Goal: Task Accomplishment & Management: Manage account settings

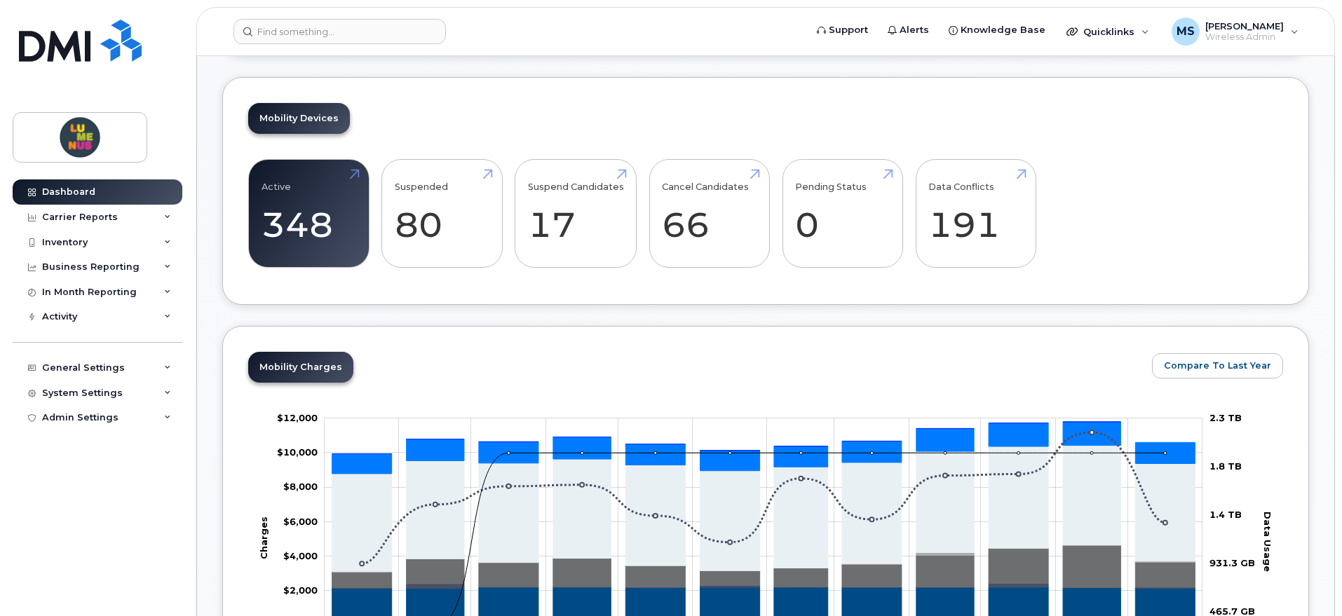
scroll to position [438, 0]
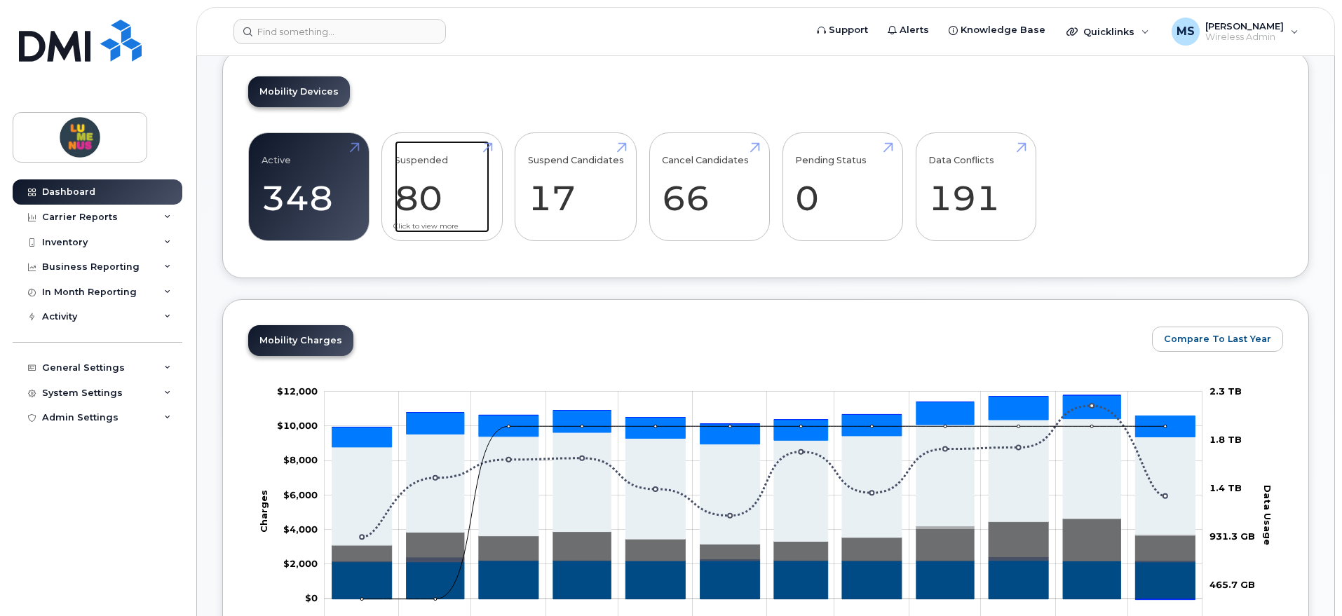
click at [455, 196] on link "Suspended 80 471%" at bounding box center [442, 187] width 95 height 93
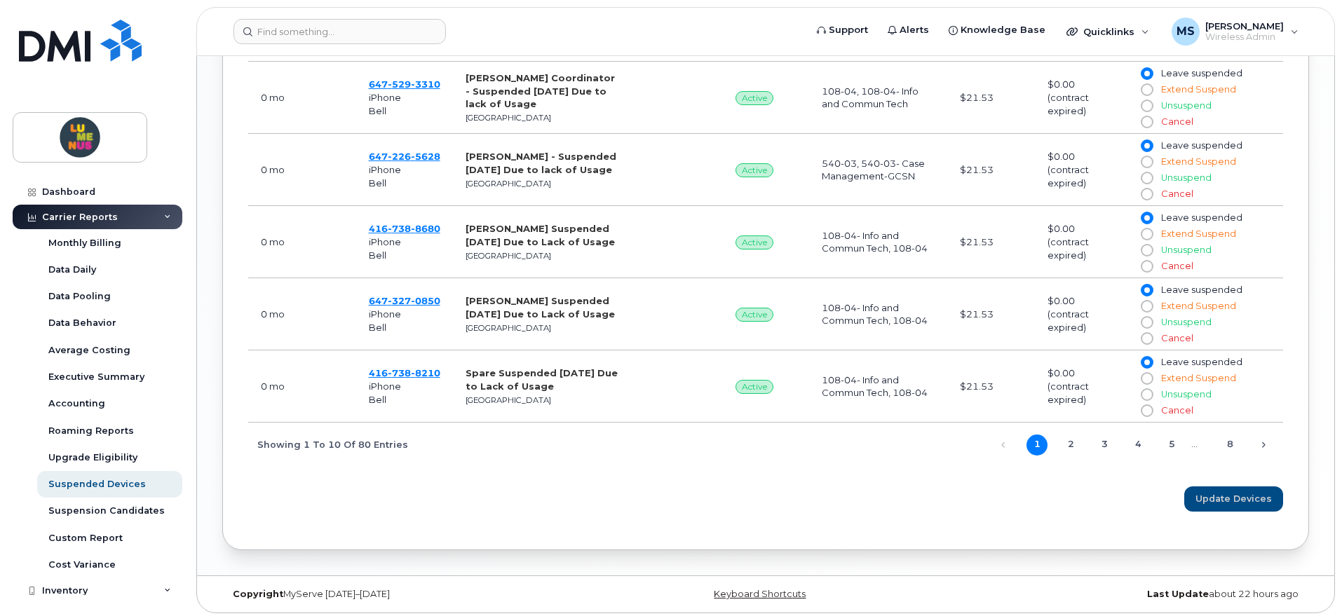
scroll to position [1024, 0]
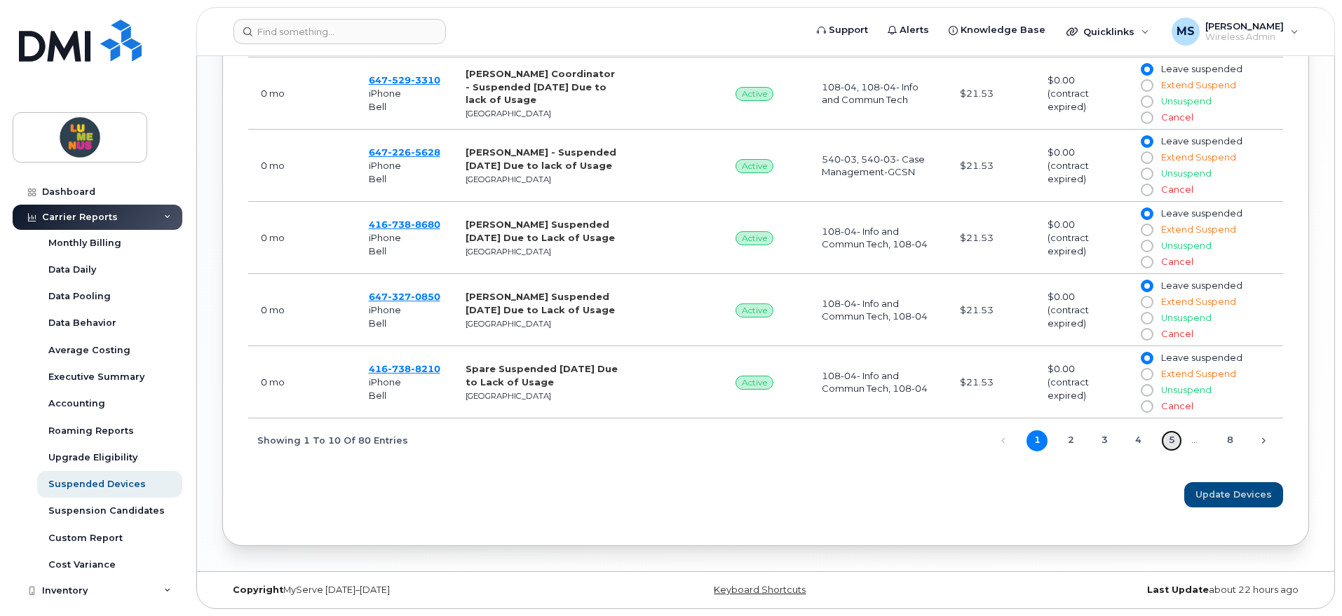
click at [1164, 442] on link "5" at bounding box center [1171, 440] width 21 height 21
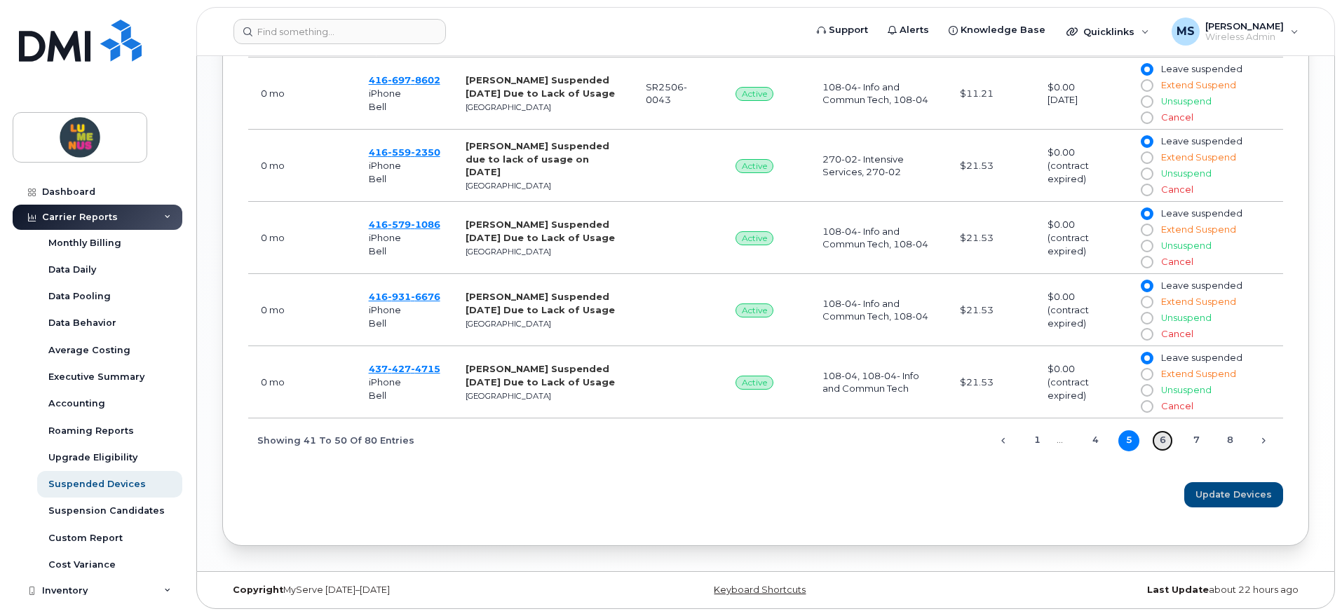
click at [1166, 443] on link "6" at bounding box center [1162, 440] width 21 height 21
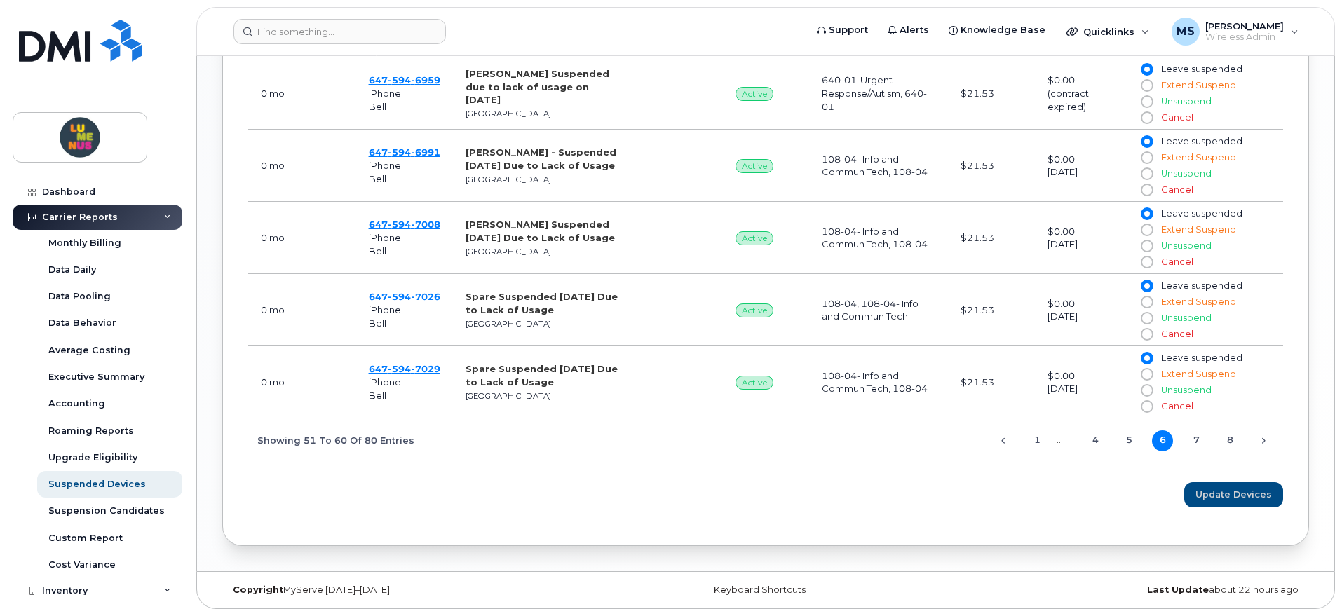
click at [1185, 435] on span "1 … 4 5 6 7 8" at bounding box center [1127, 439] width 226 height 11
click at [1191, 438] on link "7" at bounding box center [1195, 440] width 21 height 21
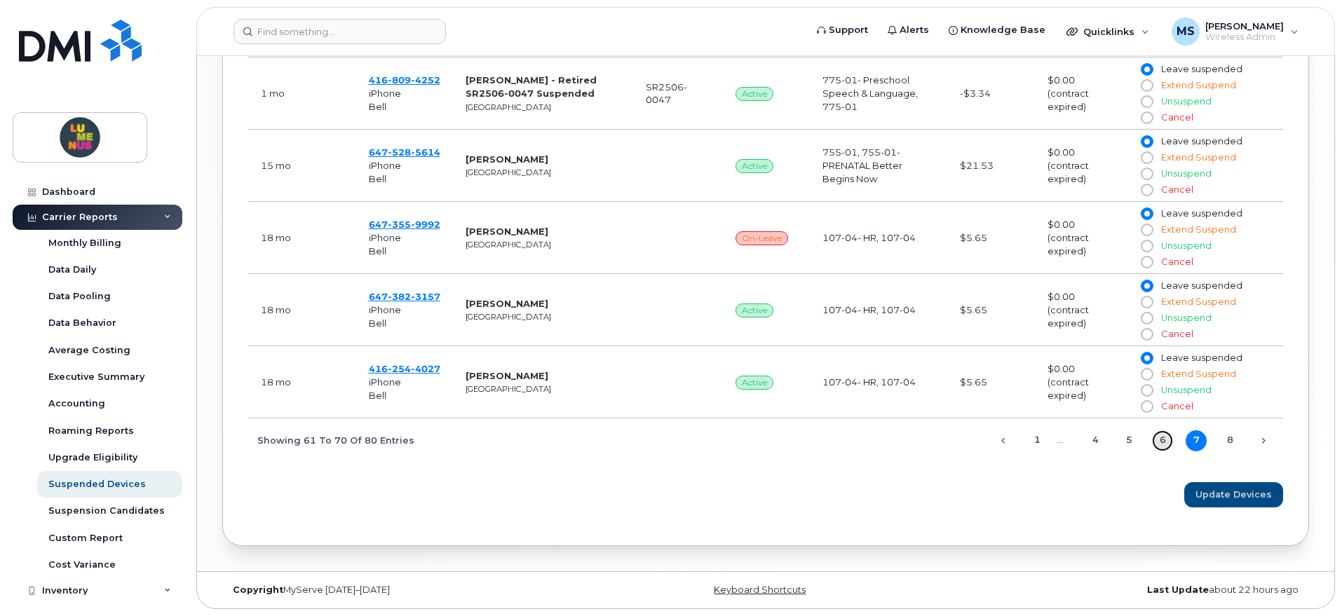
click at [1169, 440] on link "6" at bounding box center [1162, 440] width 21 height 21
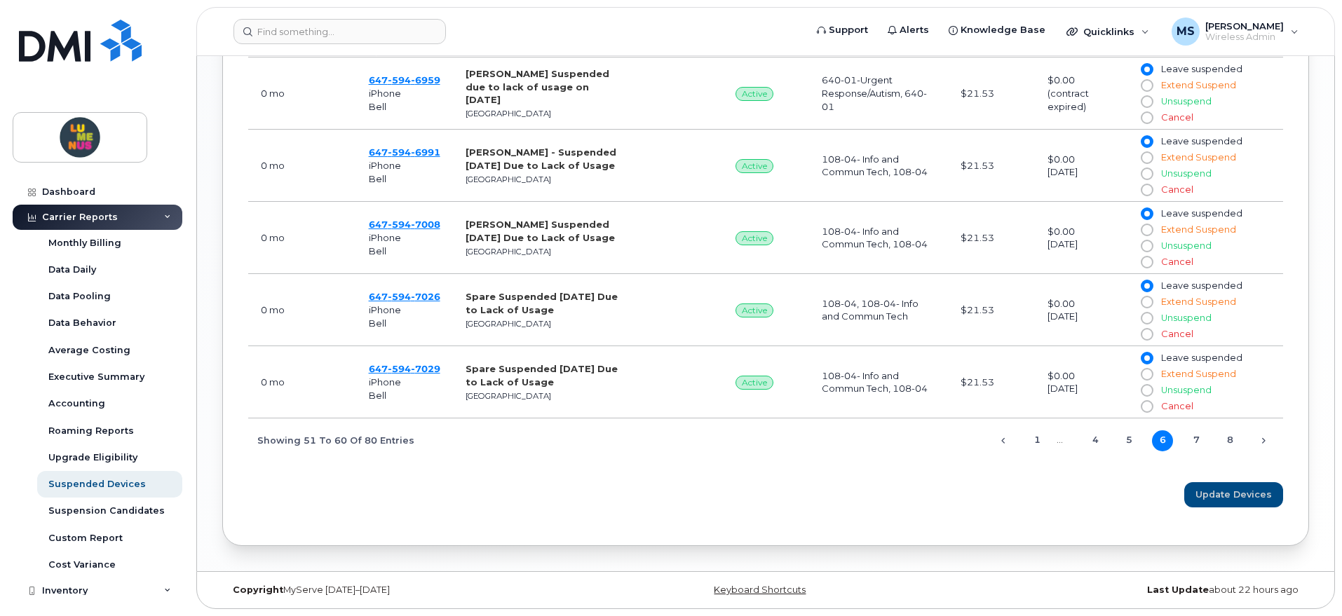
click at [1183, 440] on span "1 … 4 5 6 7 8" at bounding box center [1127, 439] width 226 height 11
click at [1188, 439] on link "7" at bounding box center [1195, 440] width 21 height 21
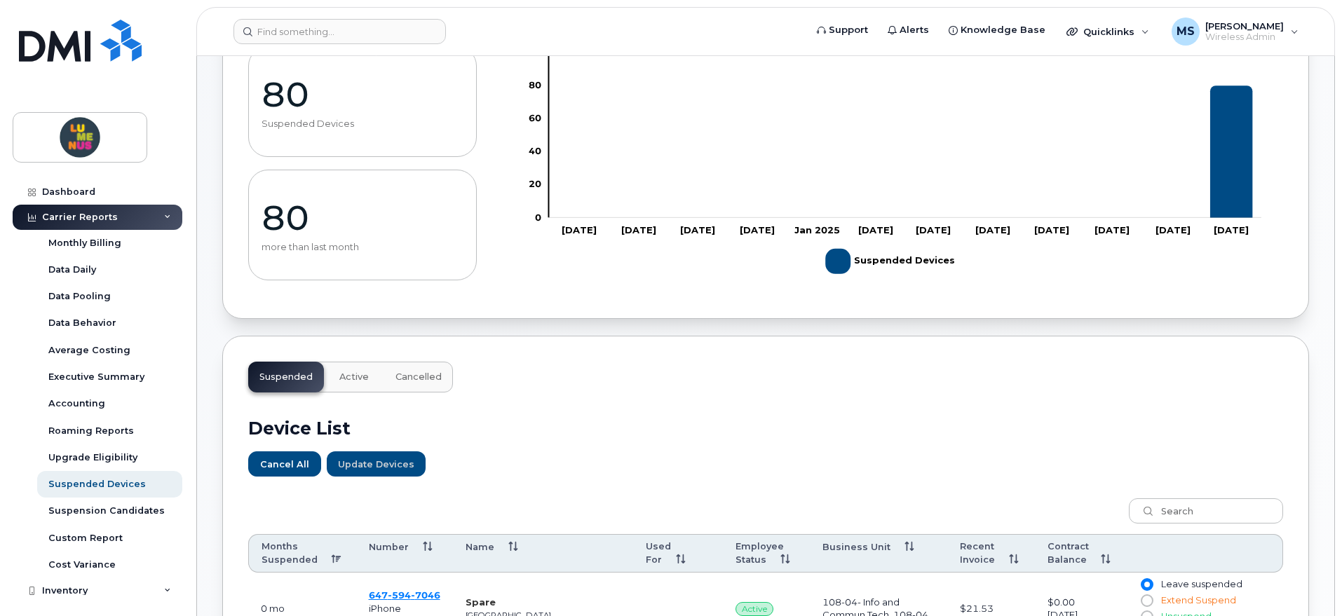
scroll to position [236, 0]
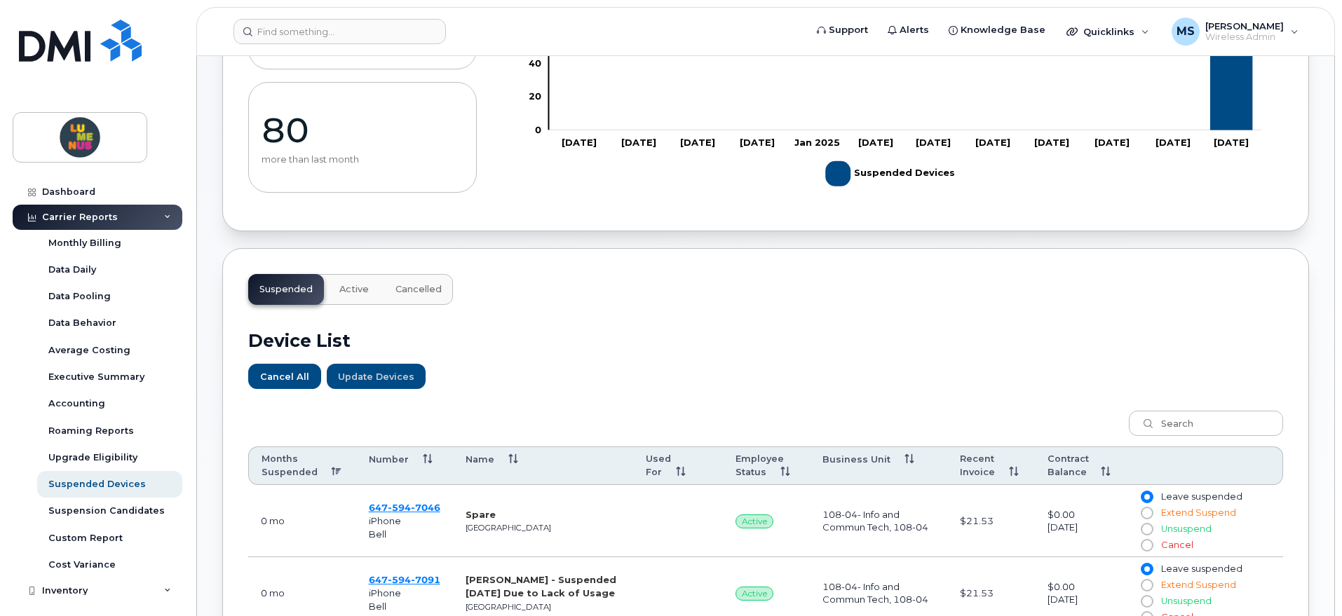
click at [336, 468] on th "Months Suspended" at bounding box center [302, 466] width 108 height 39
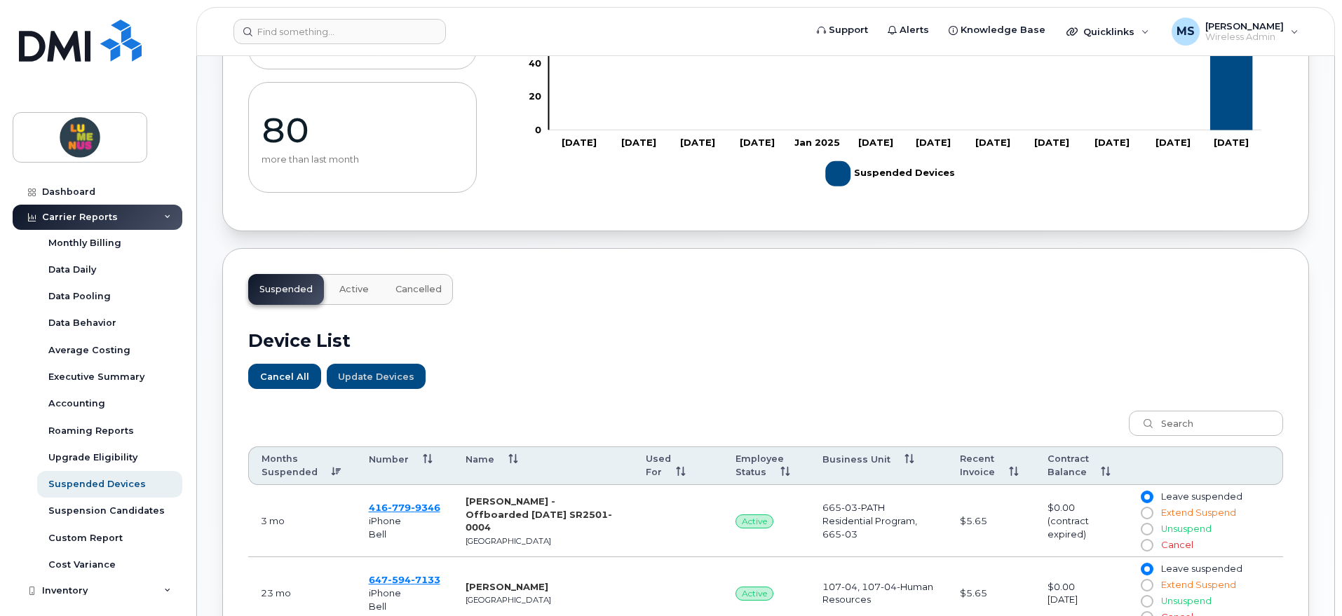
click at [336, 468] on th "Months Suspended" at bounding box center [302, 466] width 108 height 39
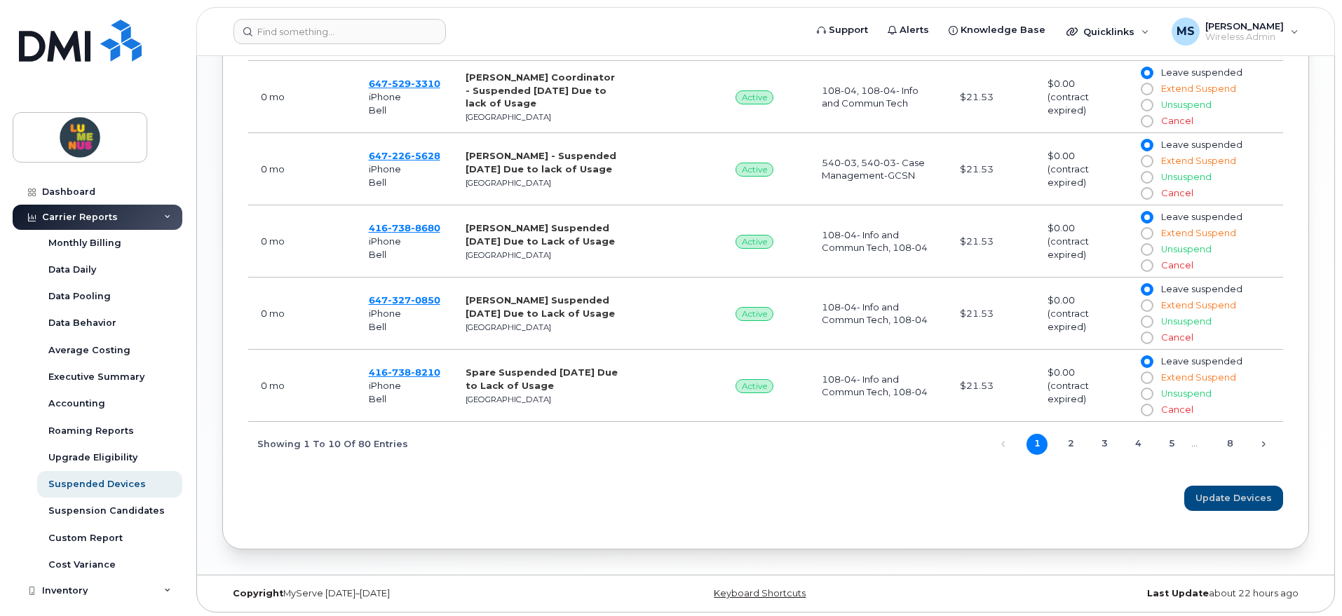
scroll to position [1024, 0]
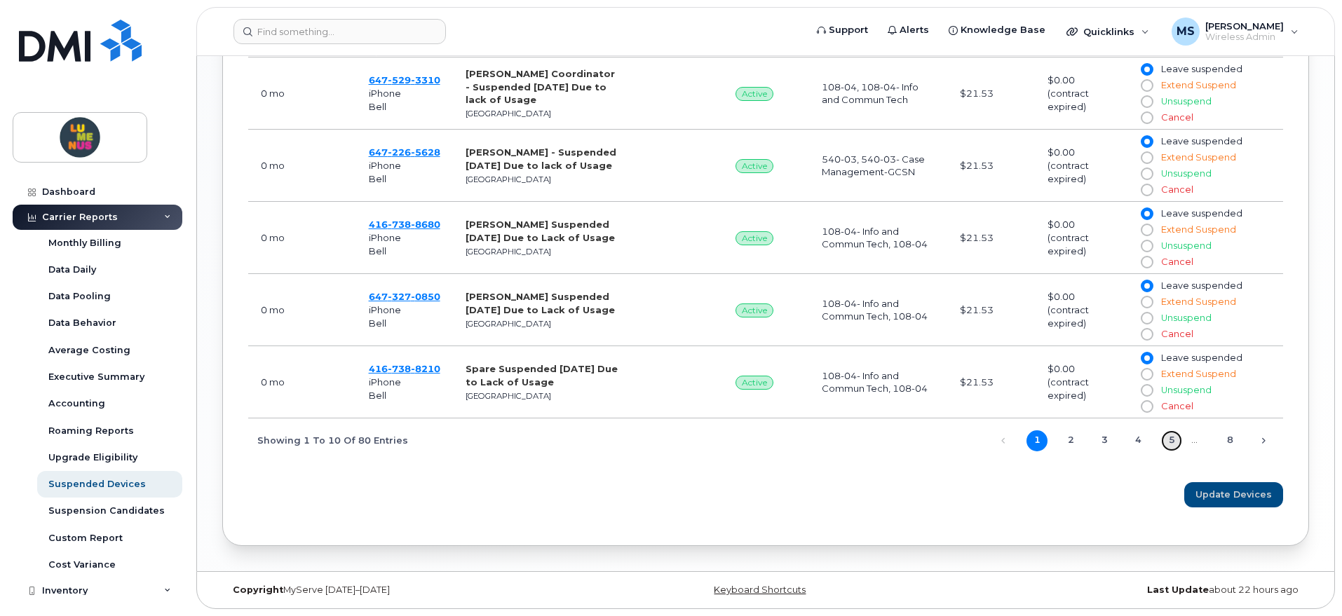
click at [1169, 433] on link "5" at bounding box center [1171, 440] width 21 height 21
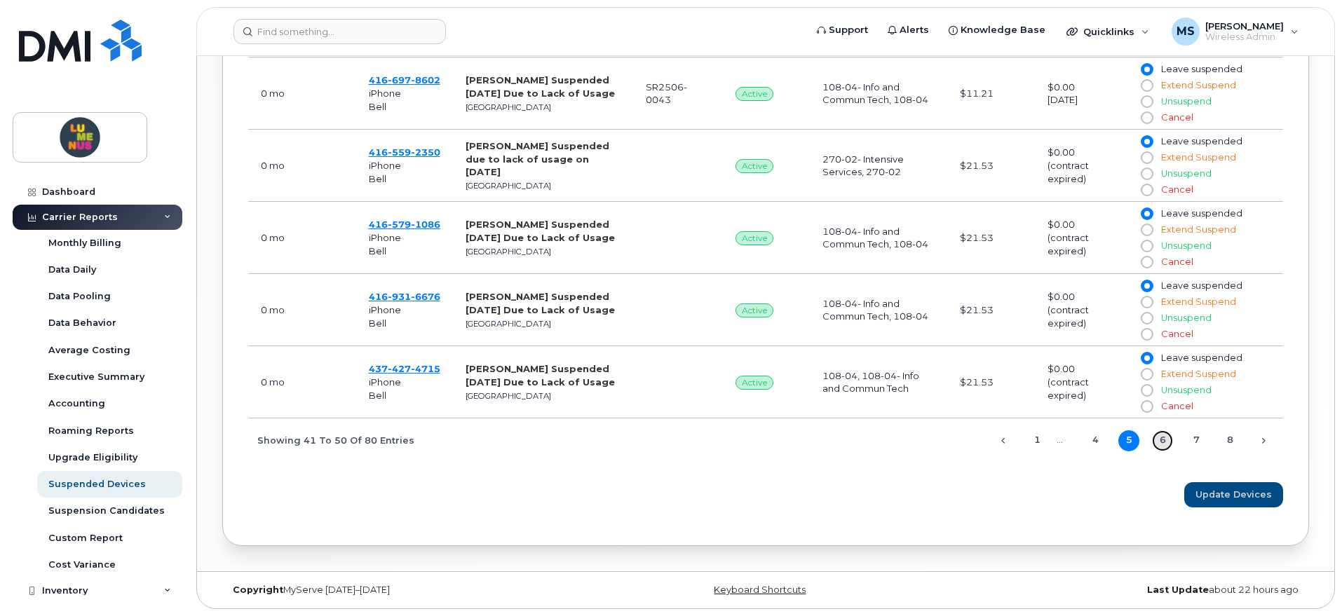
click at [1166, 441] on link "6" at bounding box center [1162, 440] width 21 height 21
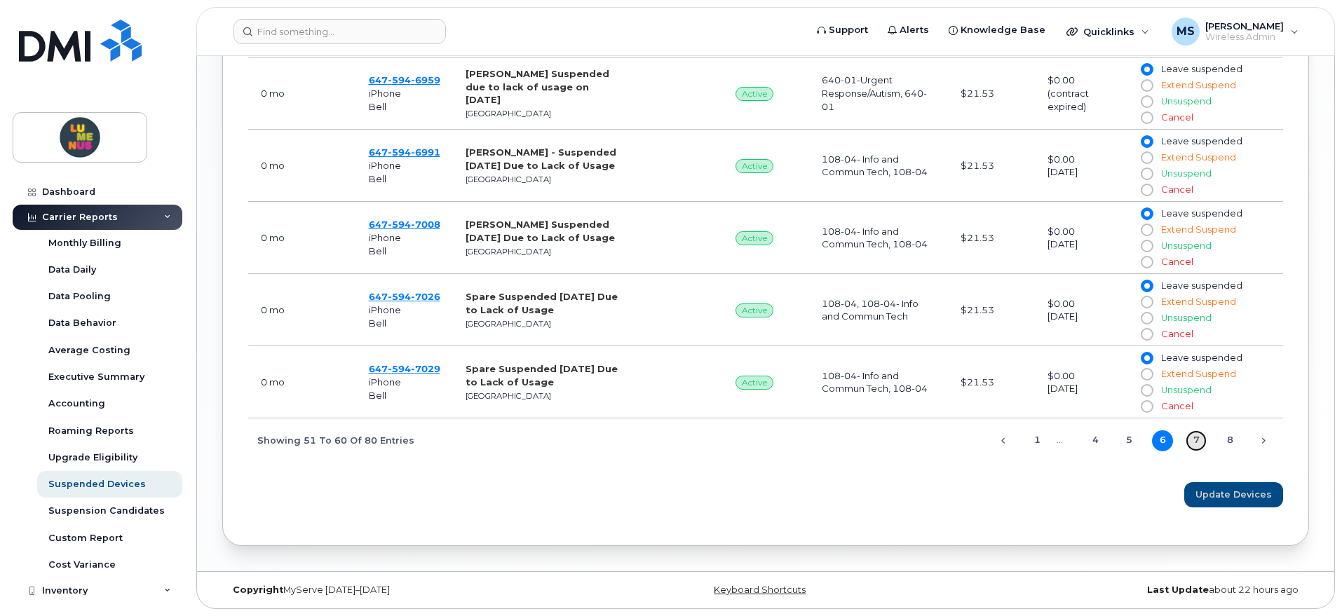
click at [1190, 439] on link "7" at bounding box center [1195, 440] width 21 height 21
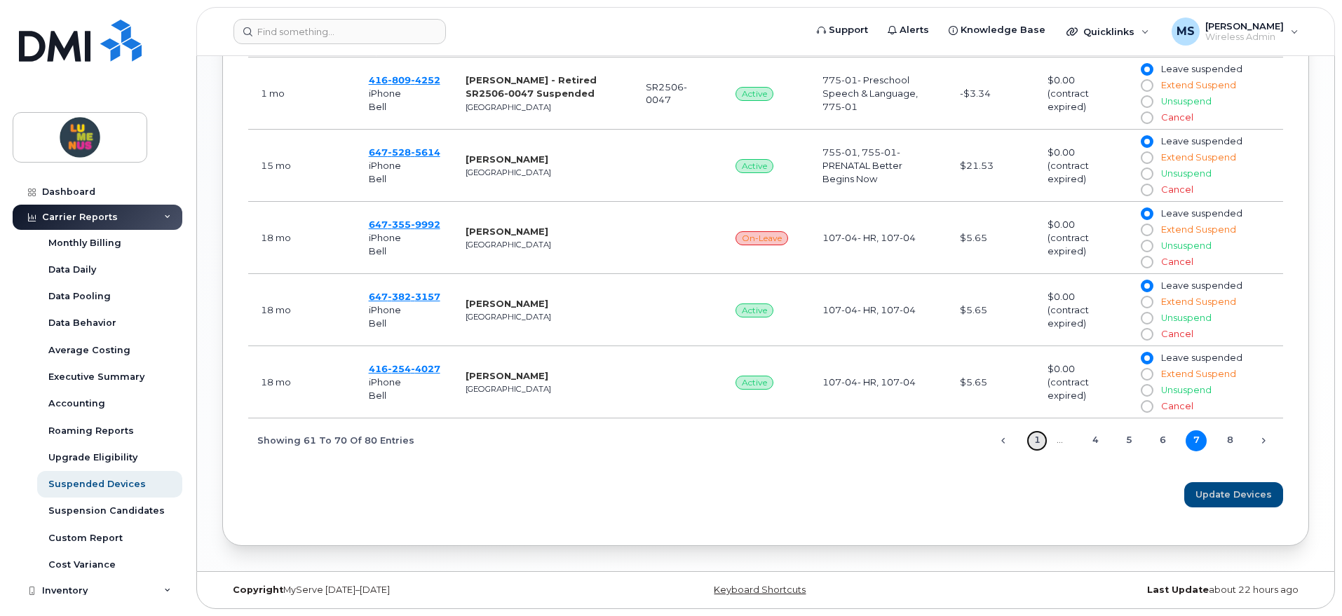
click at [1033, 442] on link "1" at bounding box center [1036, 440] width 21 height 21
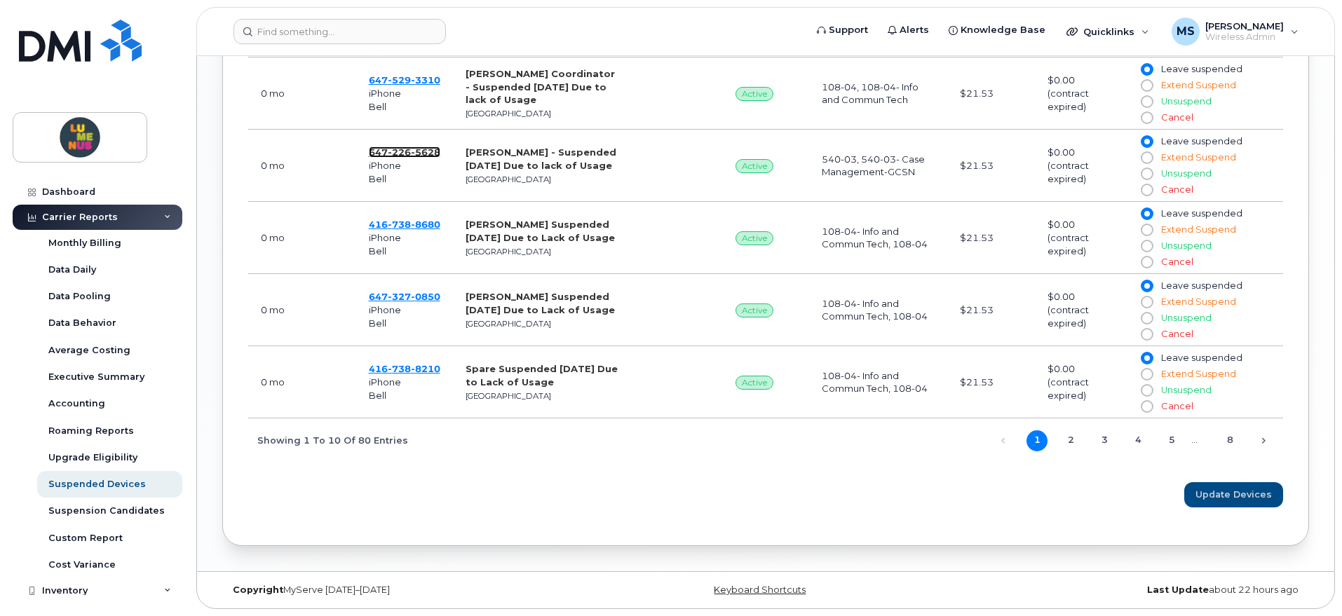
click at [411, 149] on span "226" at bounding box center [425, 152] width 29 height 11
click at [1225, 438] on link "8" at bounding box center [1229, 440] width 21 height 21
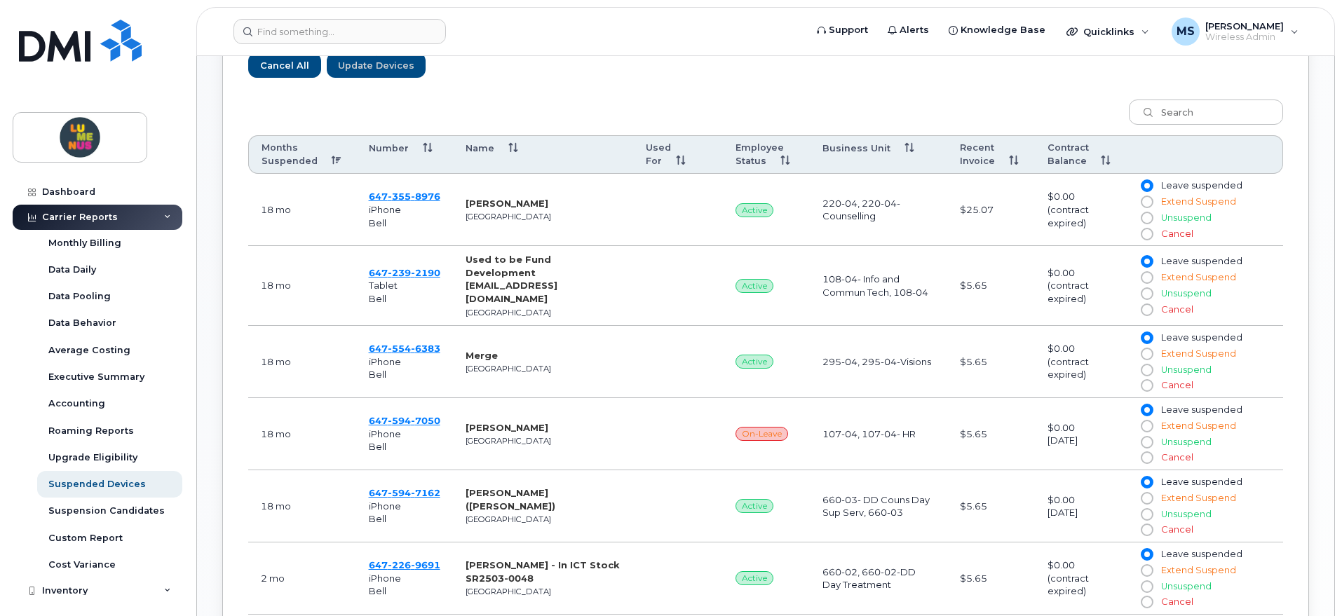
scroll to position [586, 0]
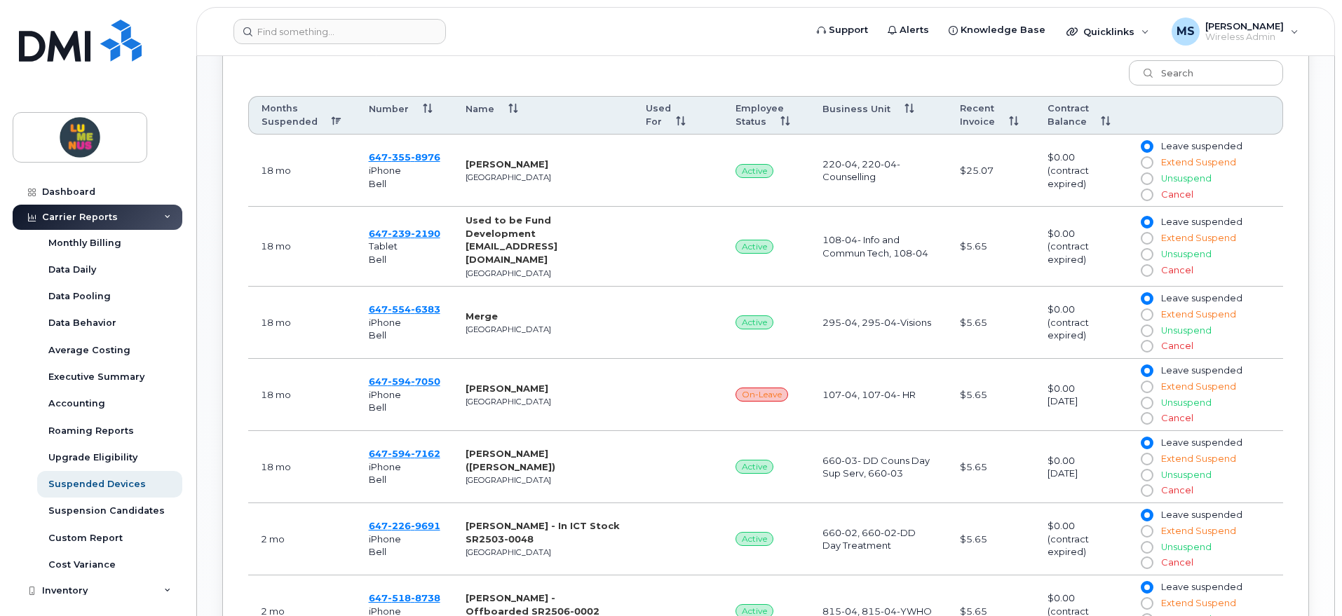
click at [777, 388] on span "On-Leave" at bounding box center [761, 395] width 53 height 14
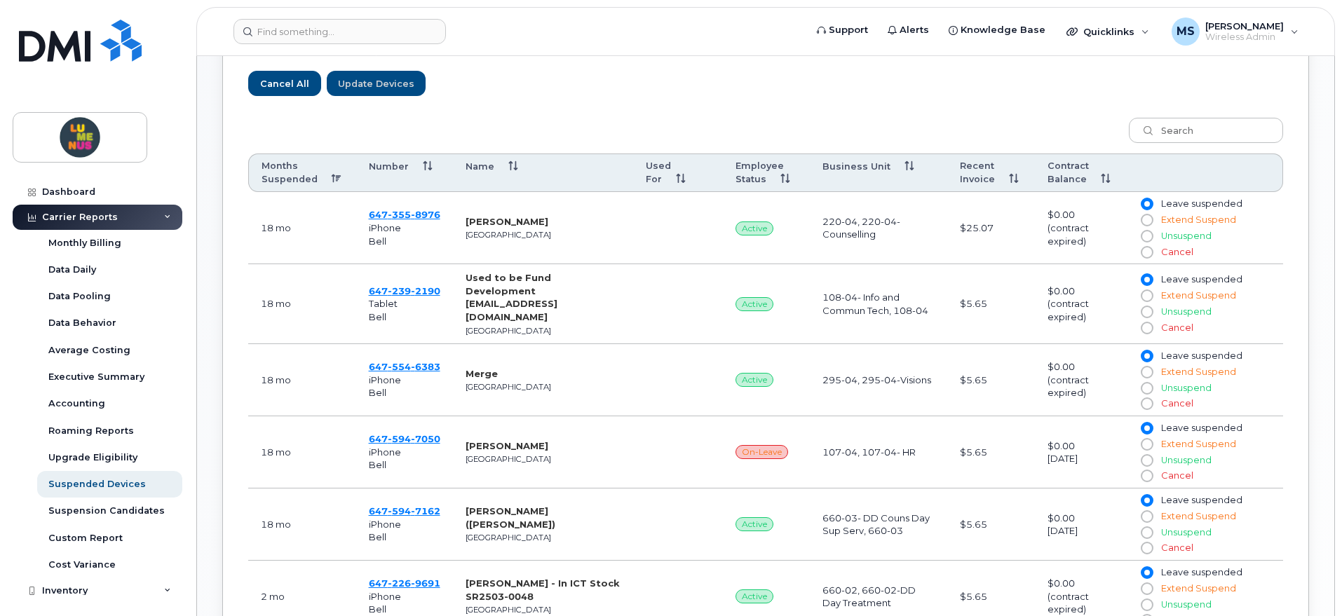
scroll to position [498, 0]
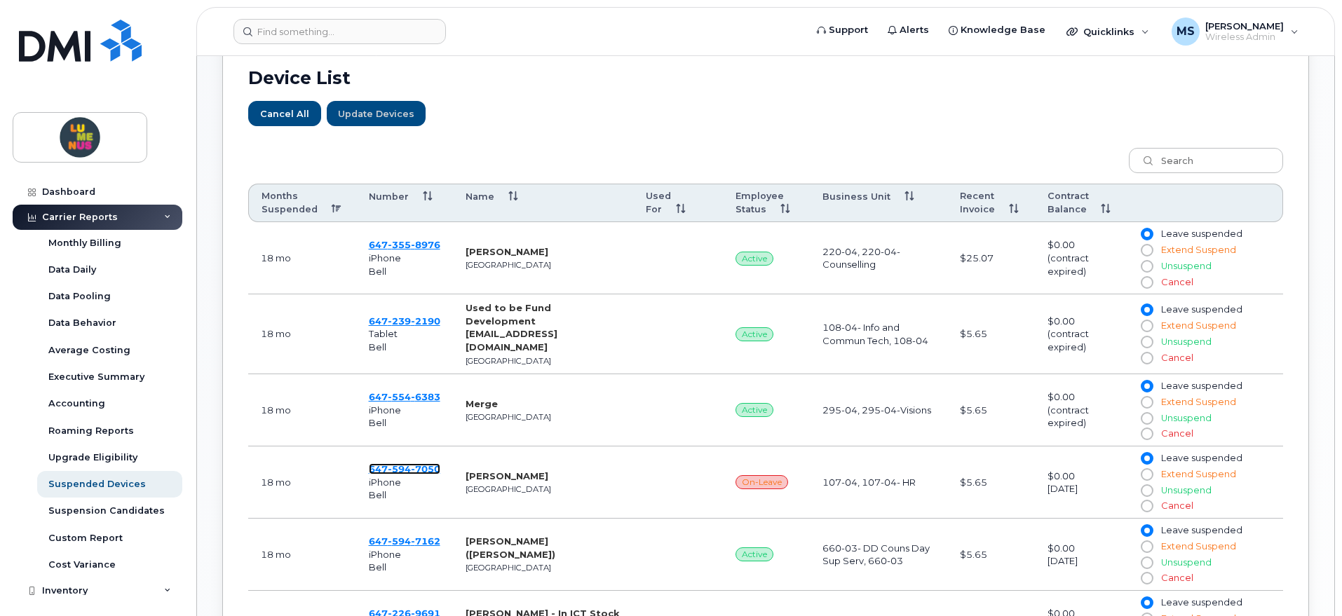
click at [418, 463] on span "7050" at bounding box center [425, 468] width 29 height 11
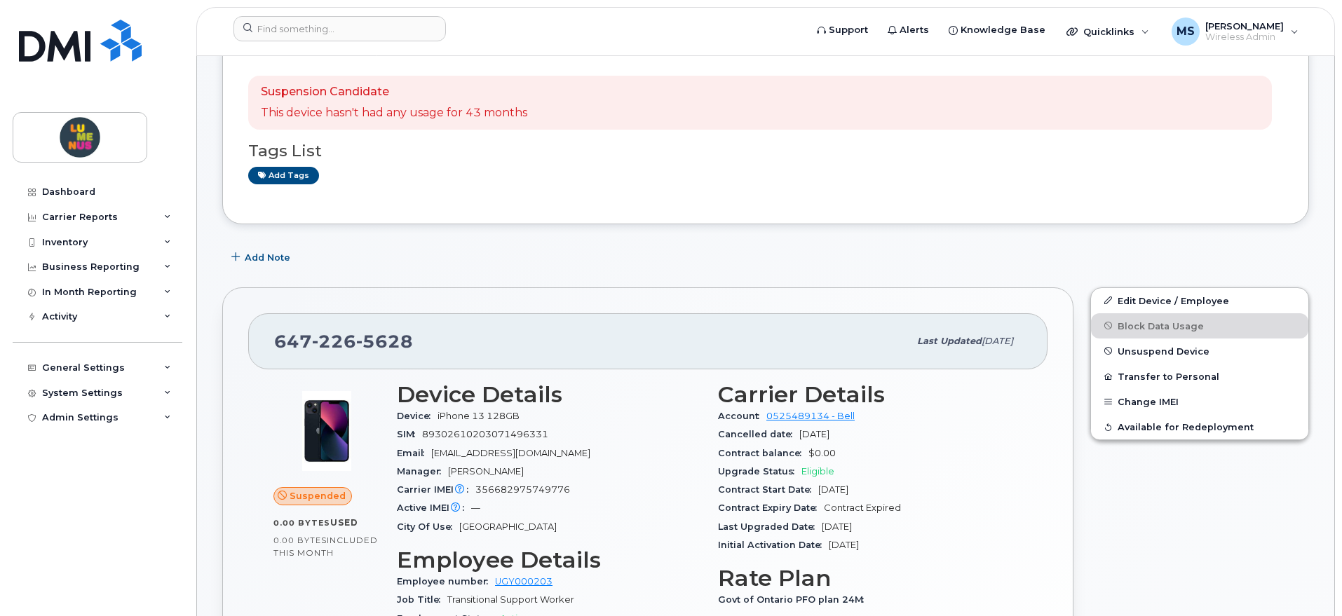
scroll to position [165, 0]
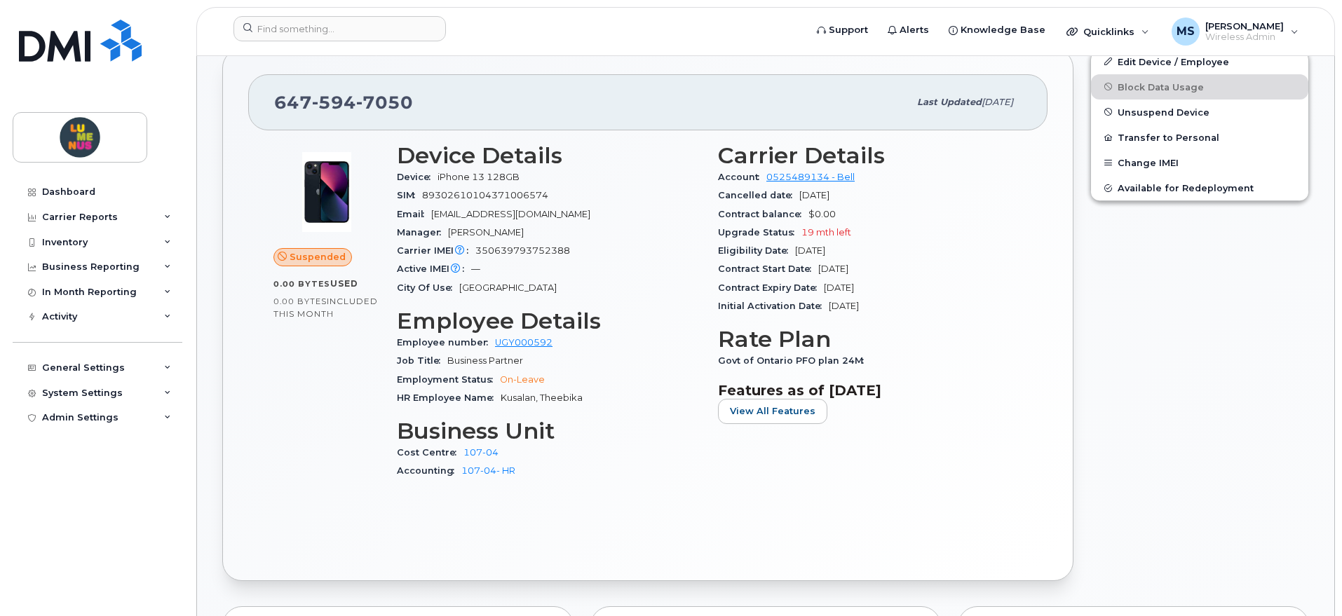
scroll to position [438, 0]
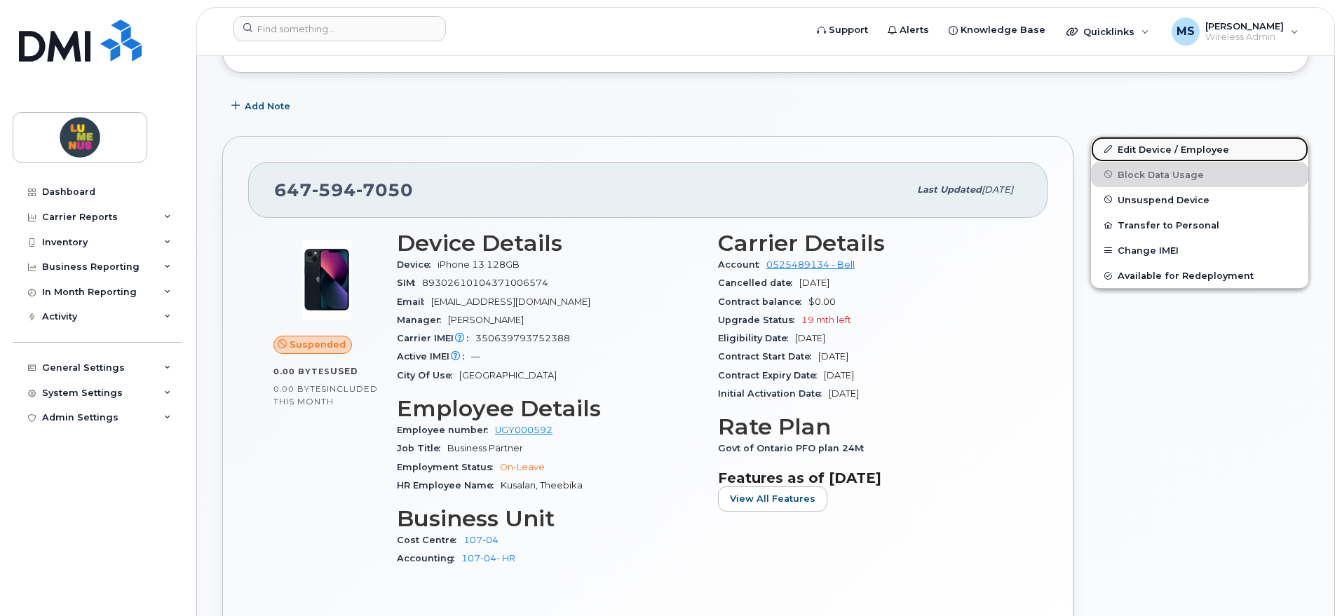
click at [1181, 150] on link "Edit Device / Employee" at bounding box center [1199, 149] width 217 height 25
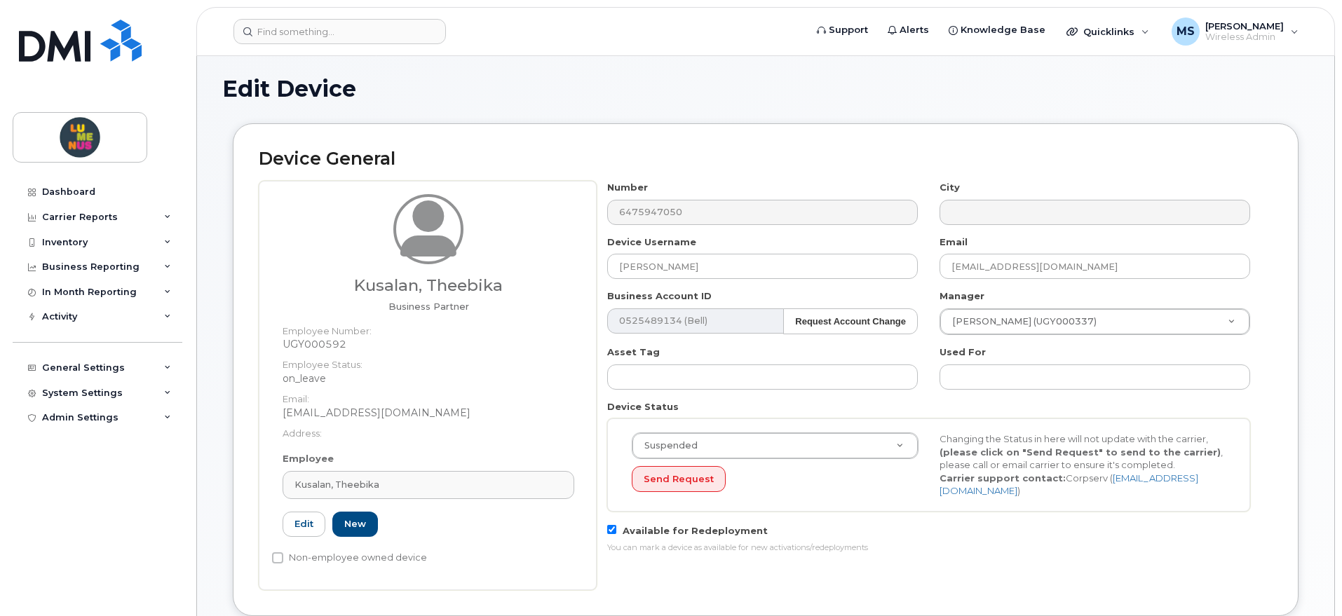
scroll to position [57, 0]
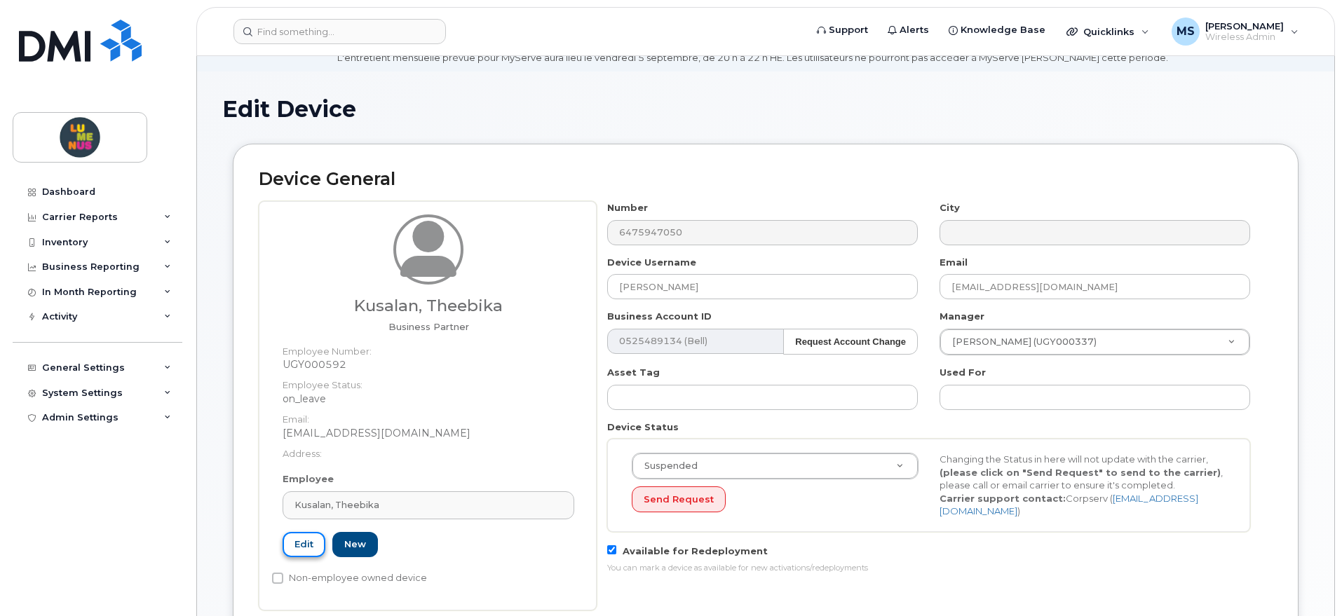
click at [288, 539] on link "Edit" at bounding box center [304, 545] width 43 height 26
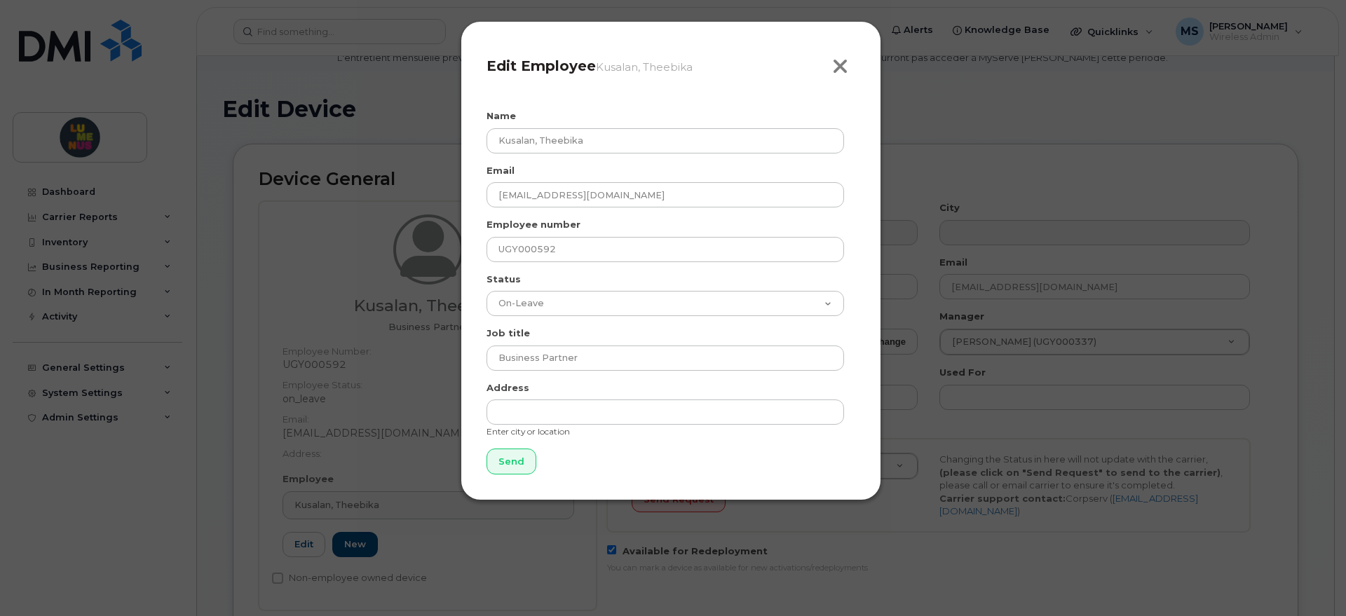
click at [845, 73] on icon "button" at bounding box center [840, 66] width 16 height 21
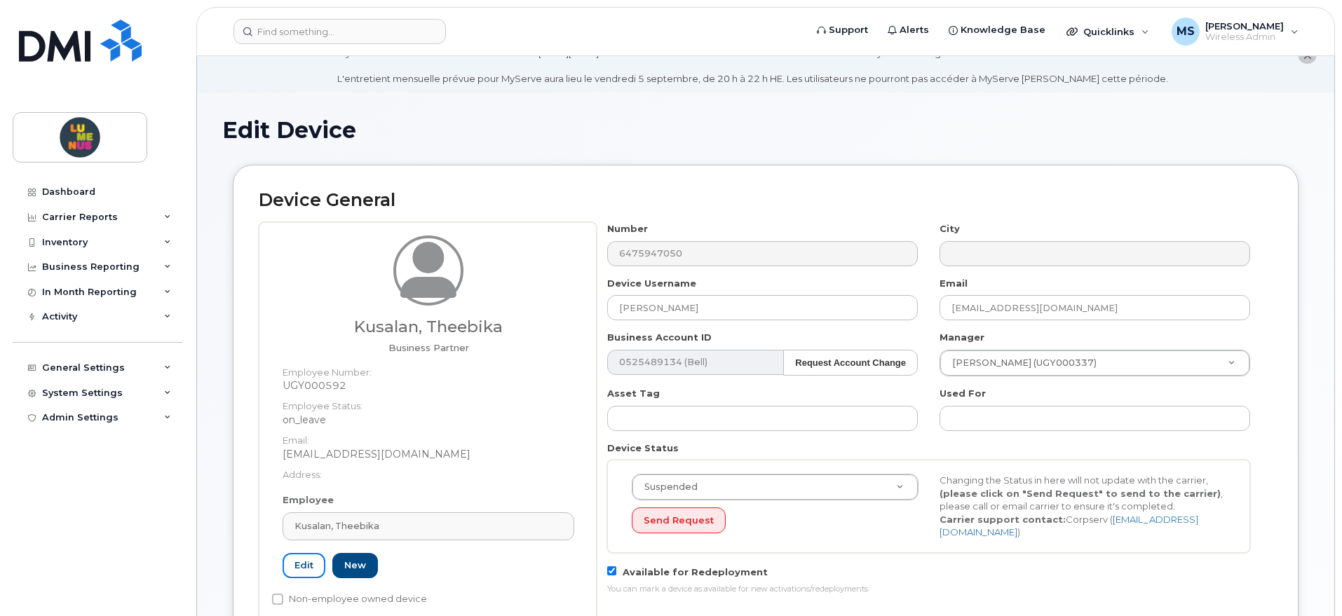
scroll to position [0, 0]
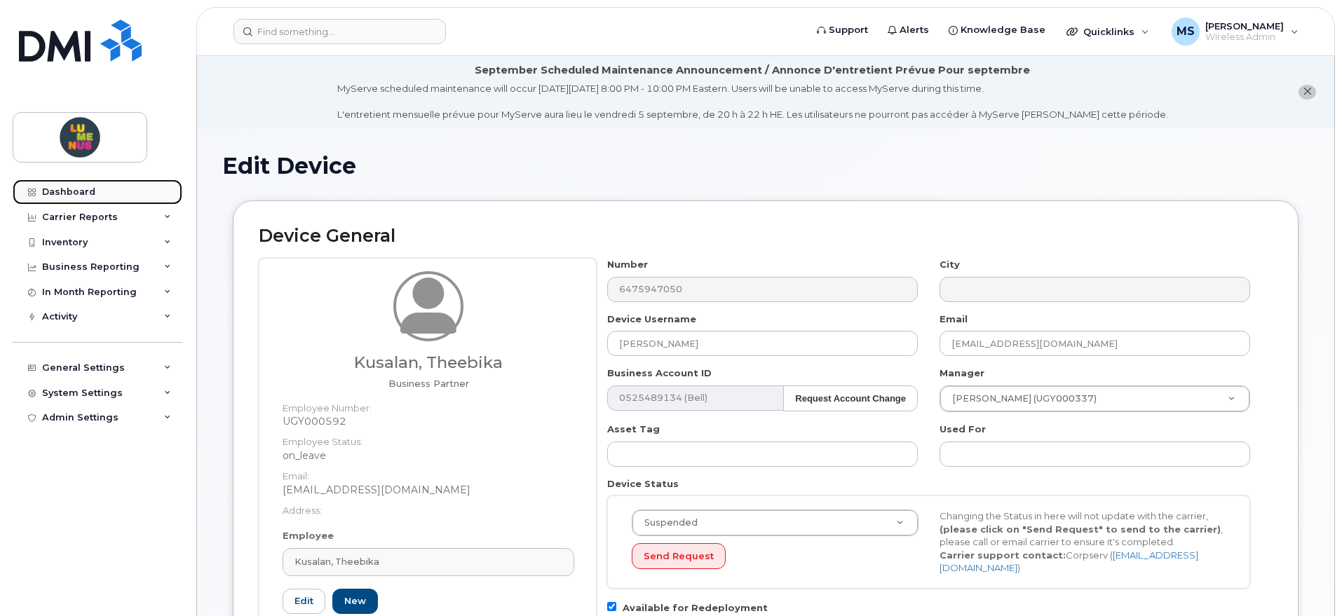
click at [97, 191] on link "Dashboard" at bounding box center [98, 191] width 170 height 25
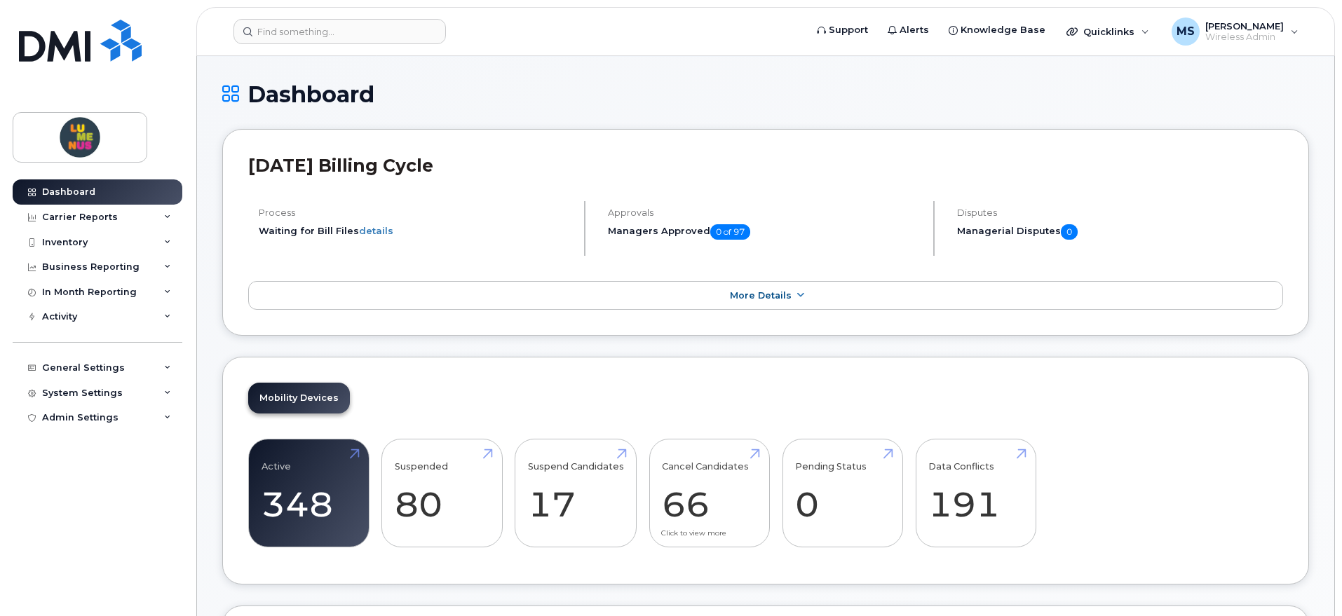
scroll to position [175, 0]
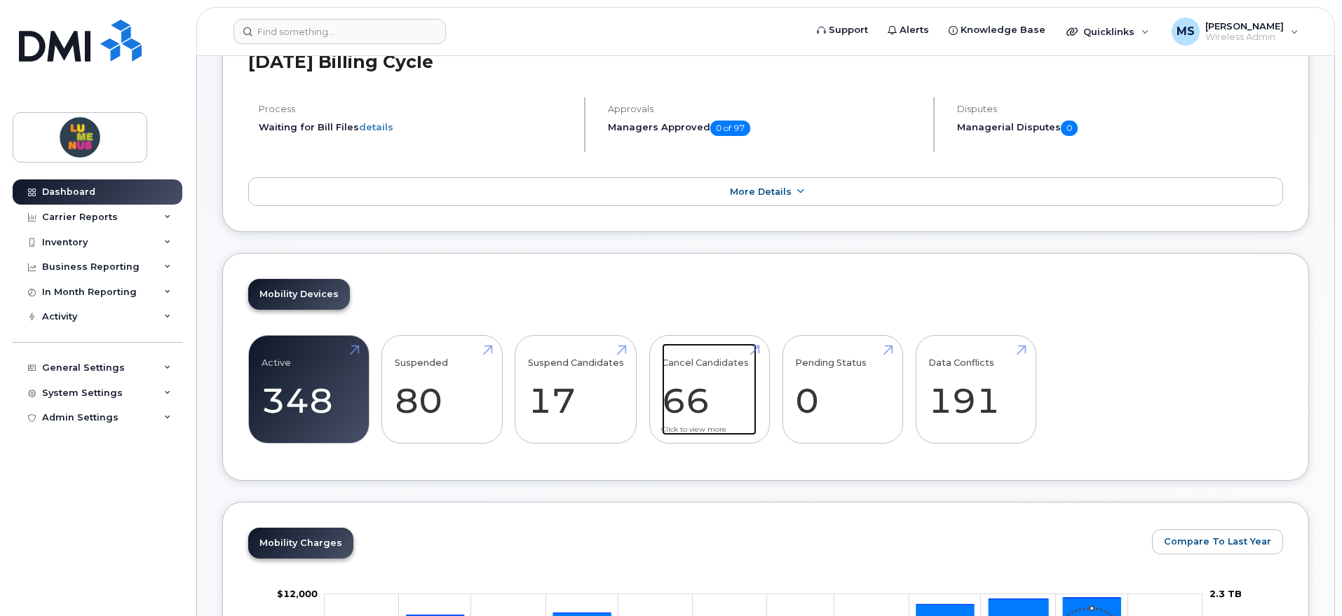
click at [699, 385] on link "Cancel Candidates 66" at bounding box center [709, 390] width 95 height 93
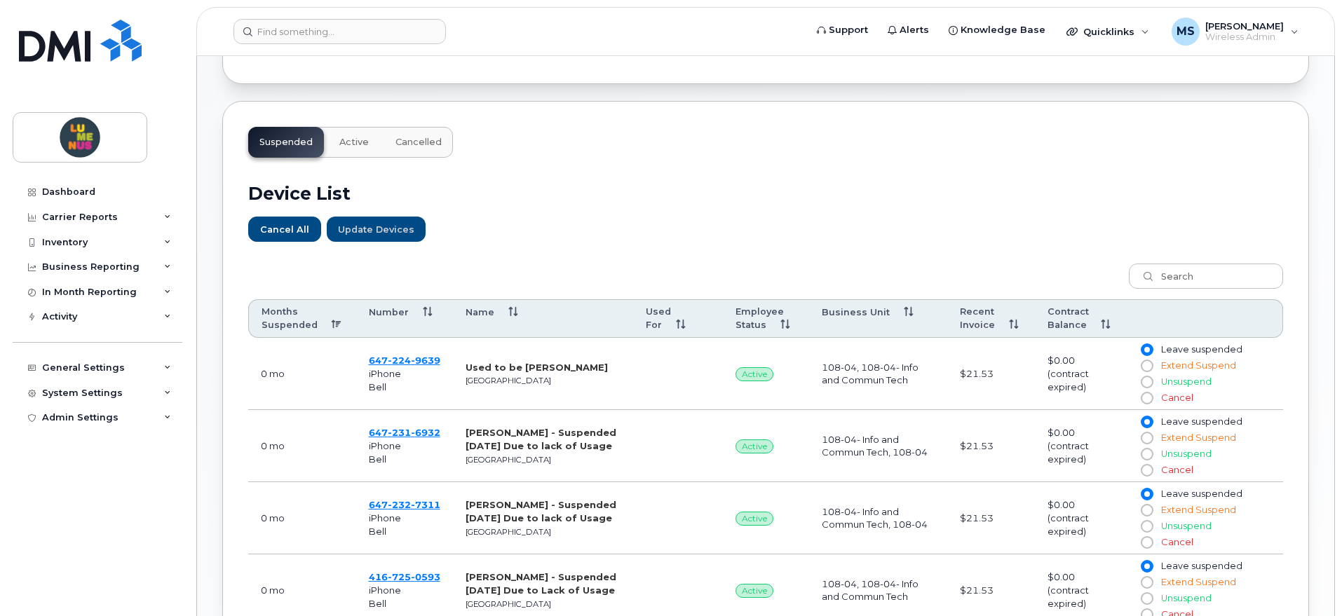
scroll to position [438, 0]
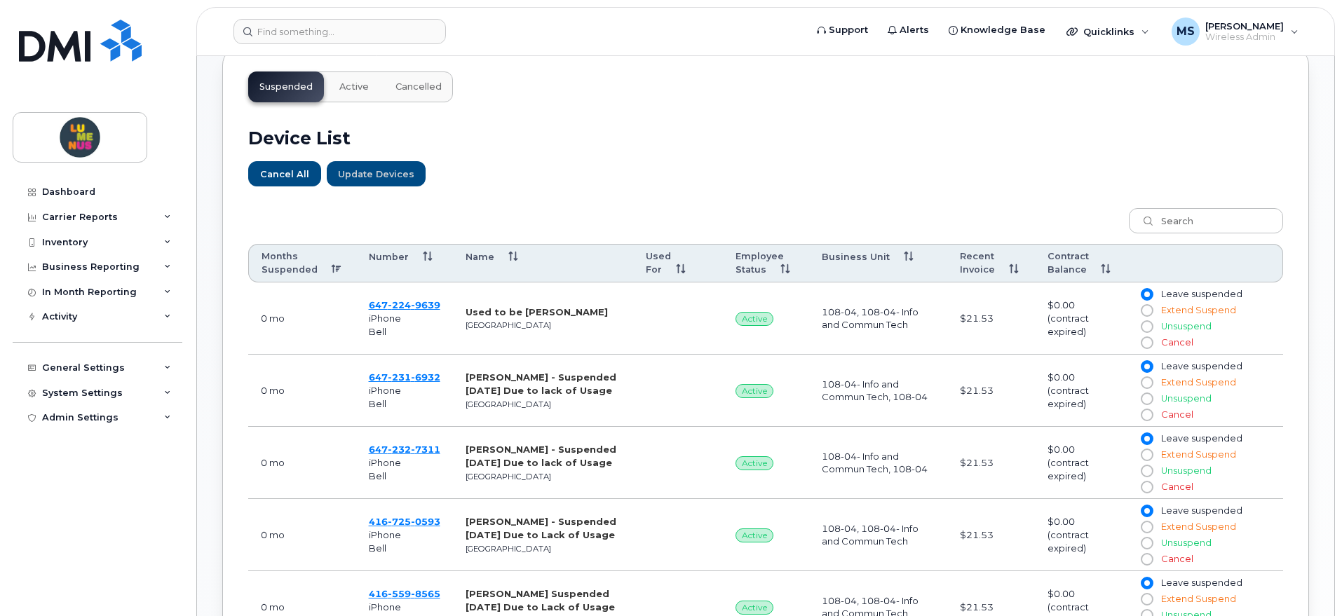
click at [748, 320] on span "Active" at bounding box center [754, 319] width 38 height 14
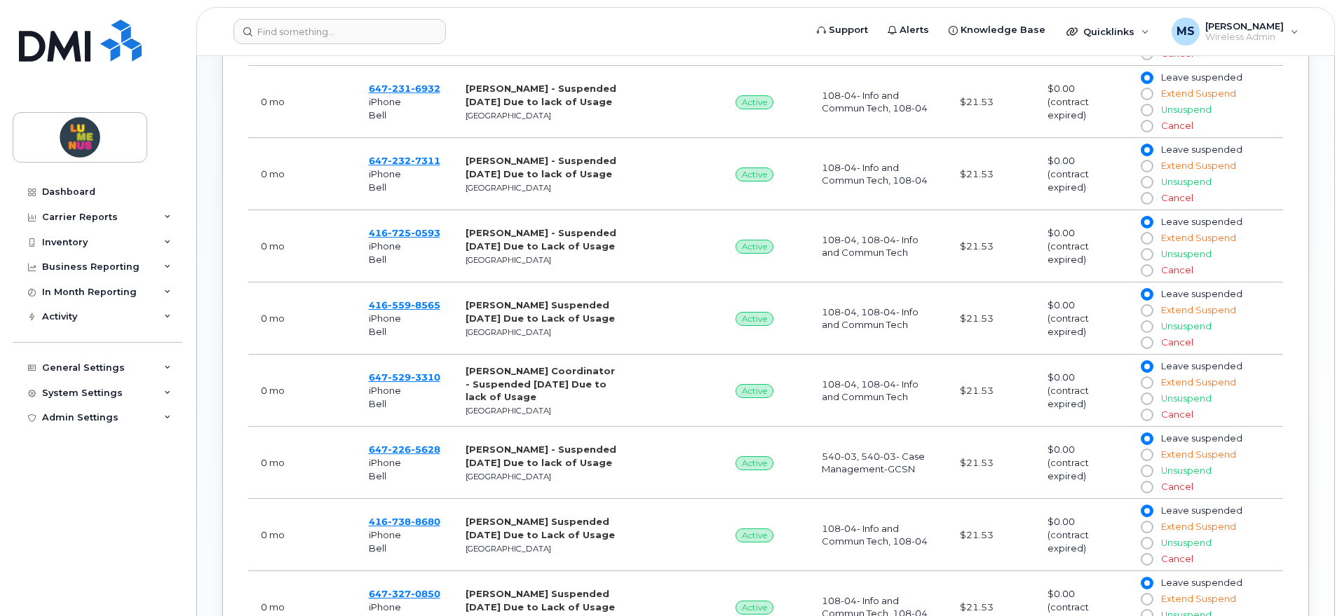
scroll to position [323, 0]
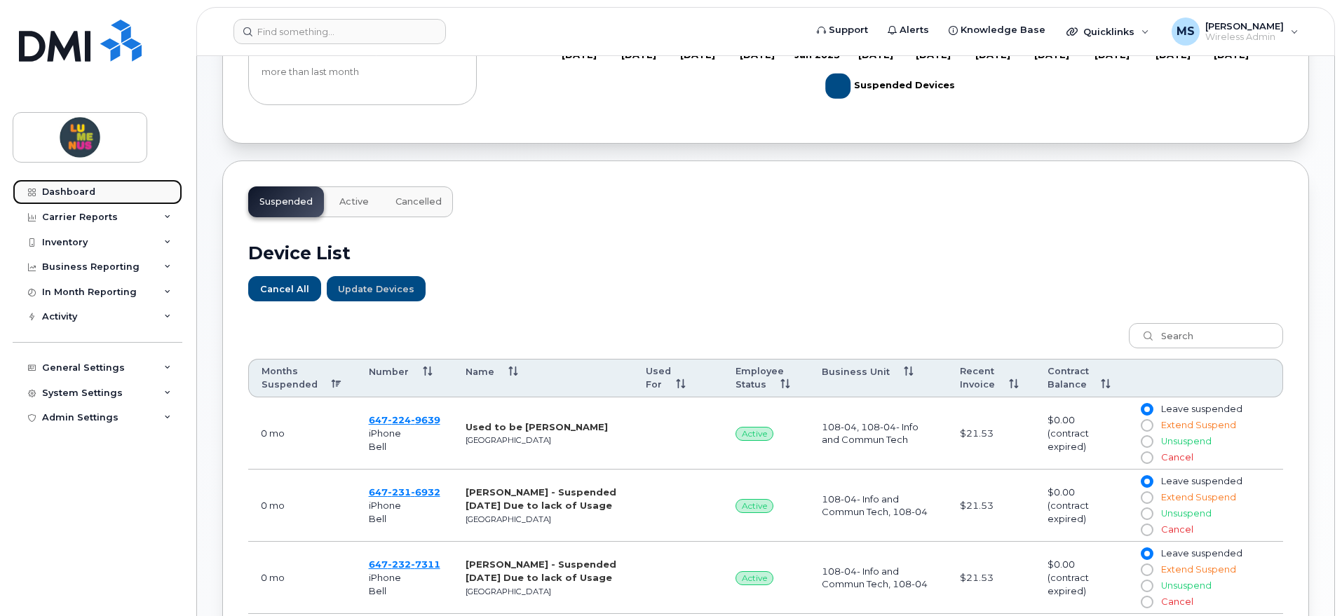
click at [137, 189] on link "Dashboard" at bounding box center [98, 191] width 170 height 25
